Goal: Find specific page/section: Find specific page/section

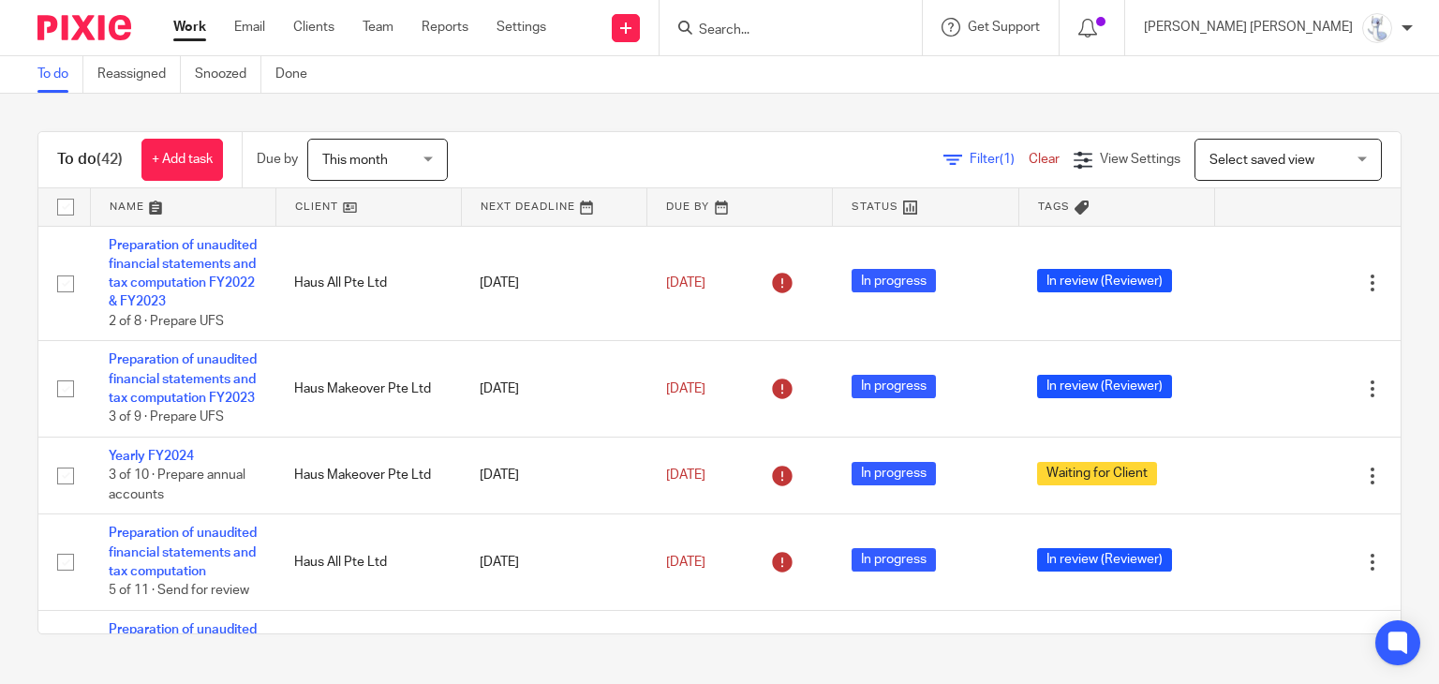
click at [866, 22] on input "Search" at bounding box center [781, 30] width 169 height 17
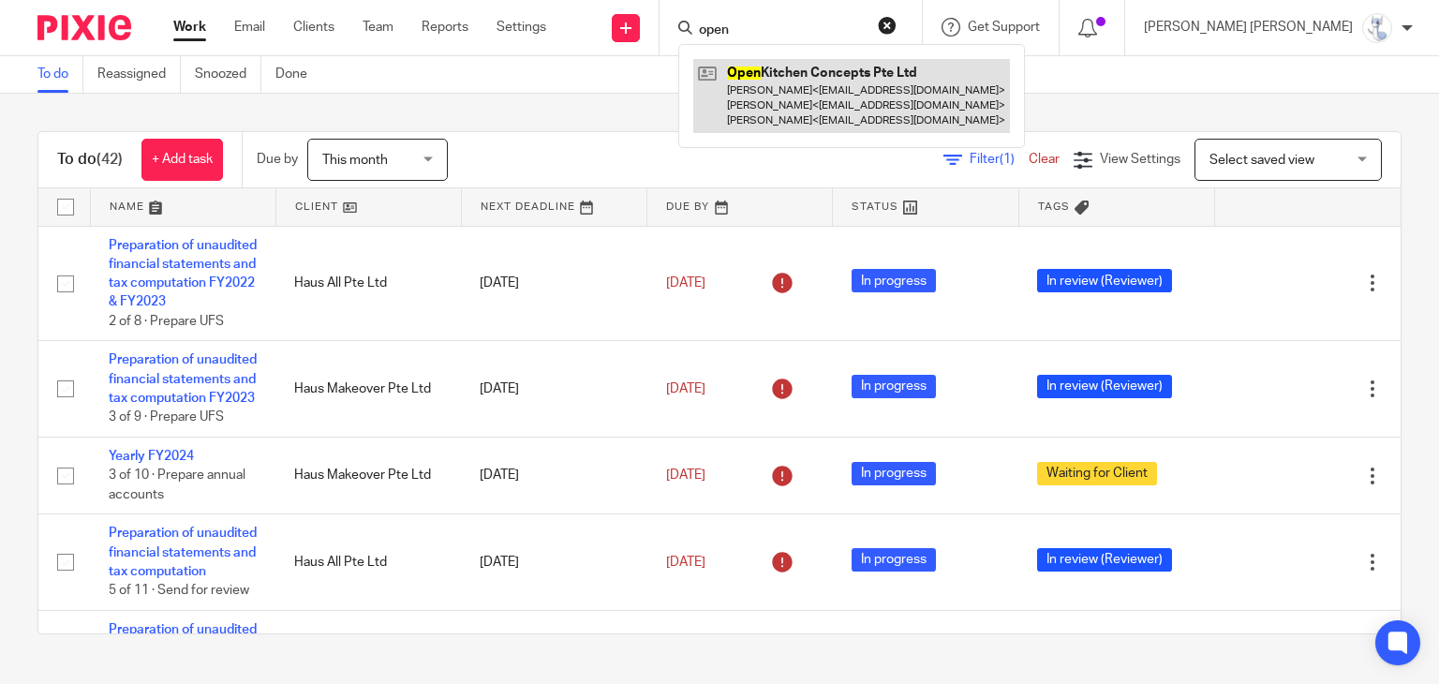
type input "open"
click at [894, 80] on link at bounding box center [851, 96] width 317 height 74
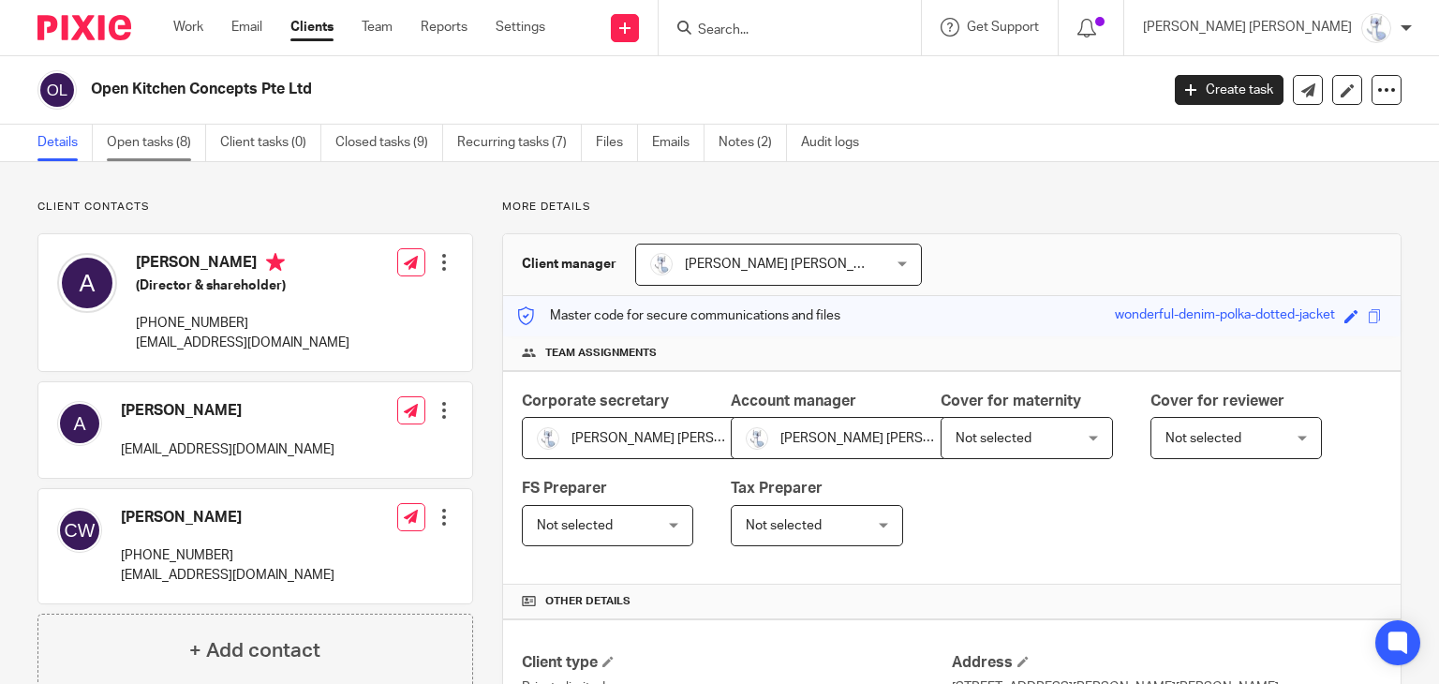
click at [119, 144] on link "Open tasks (8)" at bounding box center [156, 143] width 99 height 37
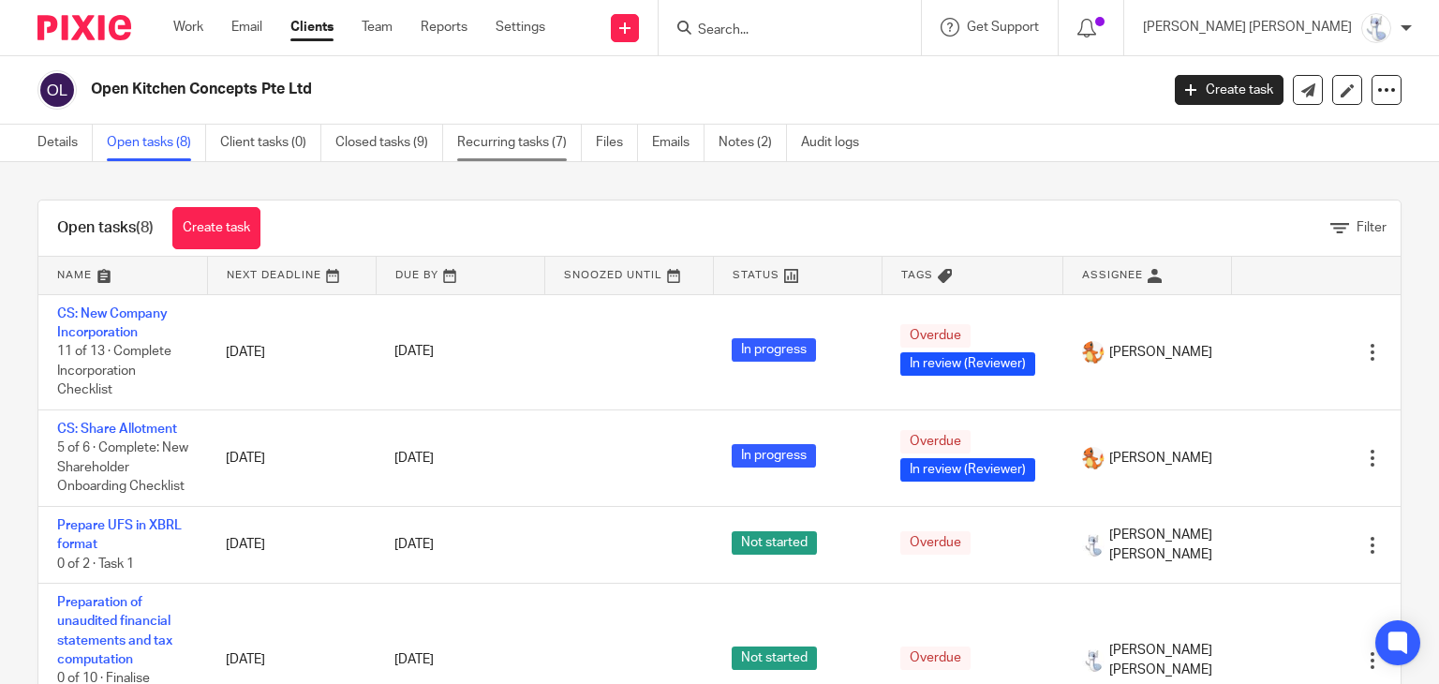
click at [527, 150] on link "Recurring tasks (7)" at bounding box center [519, 143] width 125 height 37
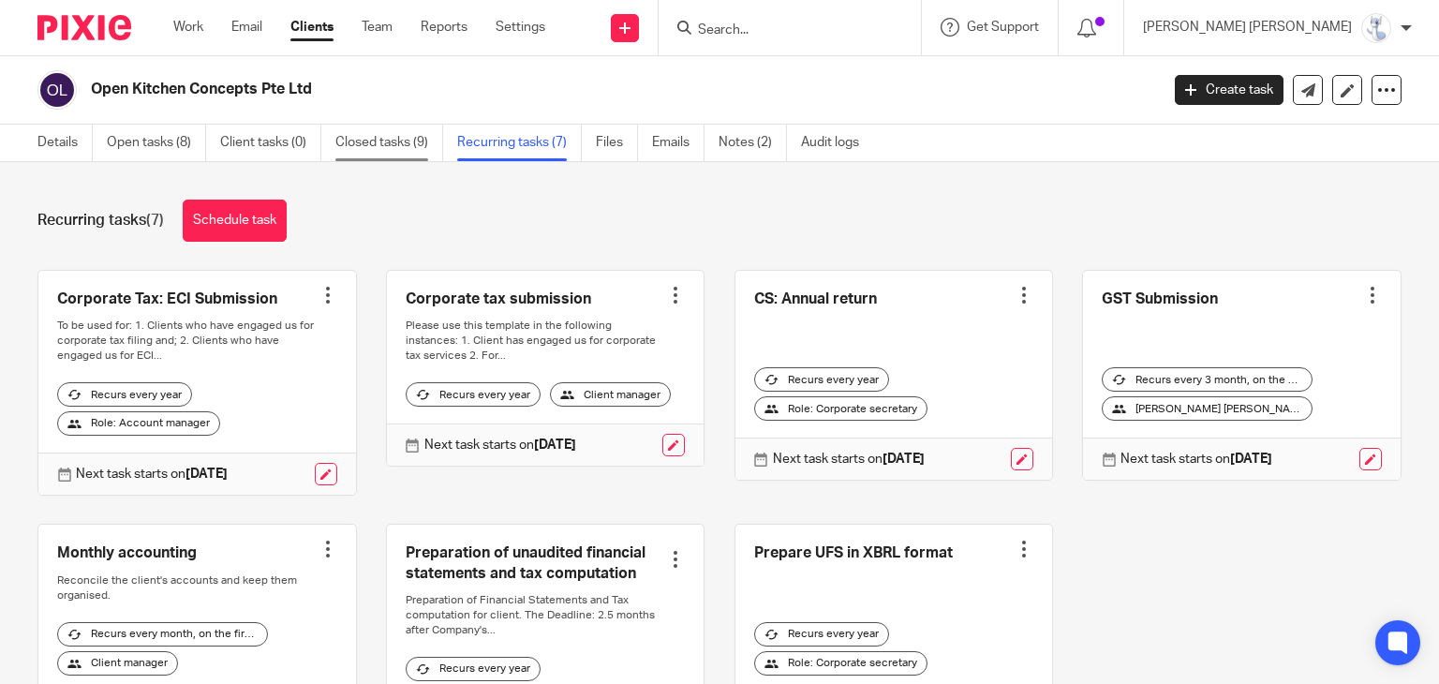
click at [417, 143] on link "Closed tasks (9)" at bounding box center [389, 143] width 108 height 37
